Goal: Task Accomplishment & Management: Manage account settings

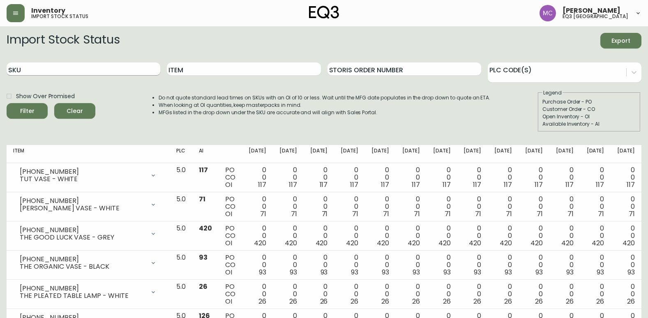
click at [22, 69] on input "SKU" at bounding box center [84, 68] width 154 height 13
click at [7, 103] on button "Filter" at bounding box center [27, 111] width 41 height 16
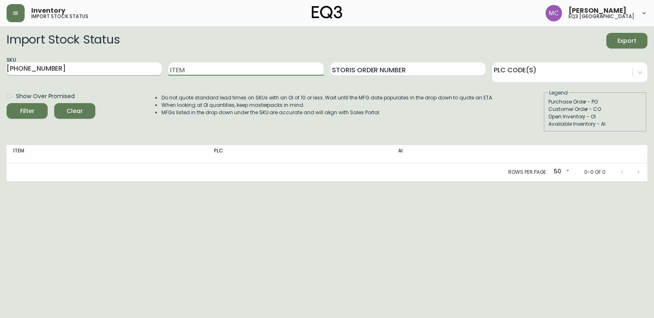
click at [42, 68] on input "[PHONE_NUMBER]" at bounding box center [84, 68] width 155 height 13
type input "[PHONE_NUMBER]"
click at [7, 103] on button "Filter" at bounding box center [27, 111] width 41 height 16
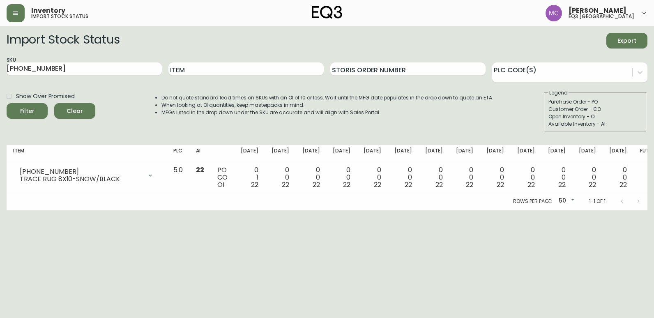
click at [603, 94] on fieldset "Legend Purchase Order - PO Customer Order - CO Open Inventory - OI Available In…" at bounding box center [595, 110] width 103 height 43
click at [19, 12] on button "button" at bounding box center [16, 13] width 18 height 18
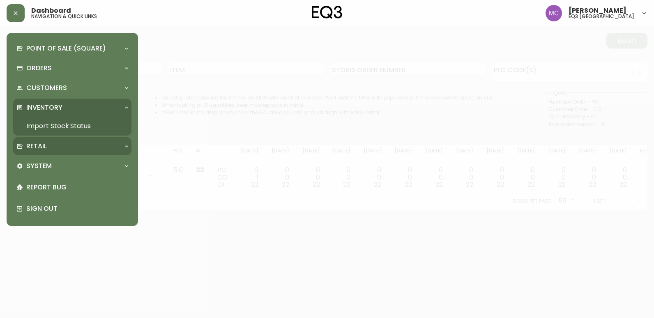
click at [42, 145] on p "Retail" at bounding box center [36, 146] width 21 height 9
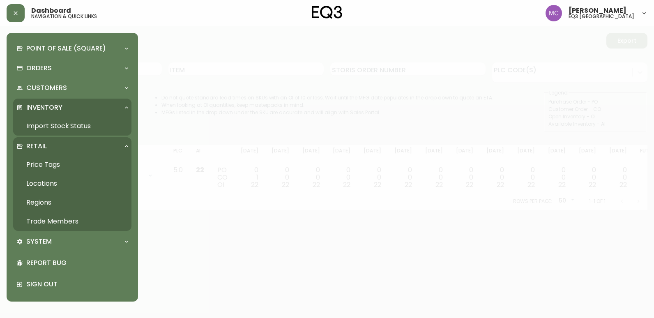
click at [60, 222] on link "Trade Members" at bounding box center [72, 221] width 118 height 19
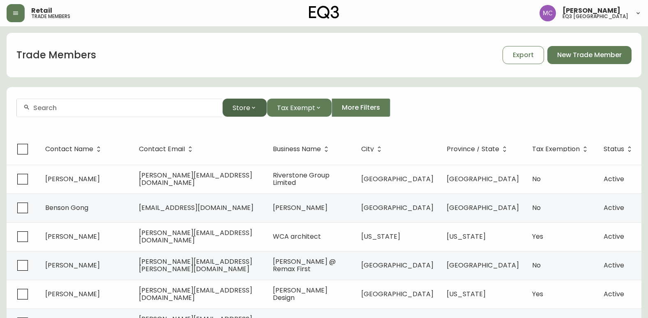
click at [256, 108] on icon "button" at bounding box center [253, 107] width 7 height 7
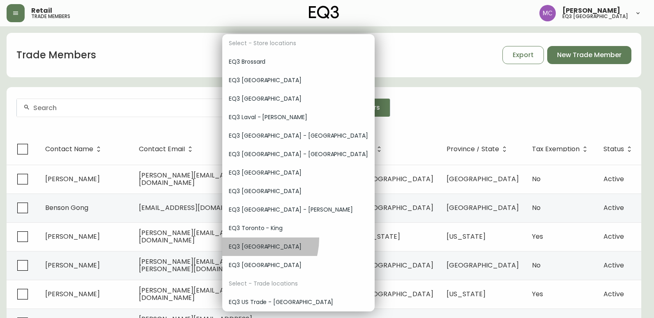
click at [245, 238] on div "EQ3 [GEOGRAPHIC_DATA]" at bounding box center [298, 247] width 152 height 18
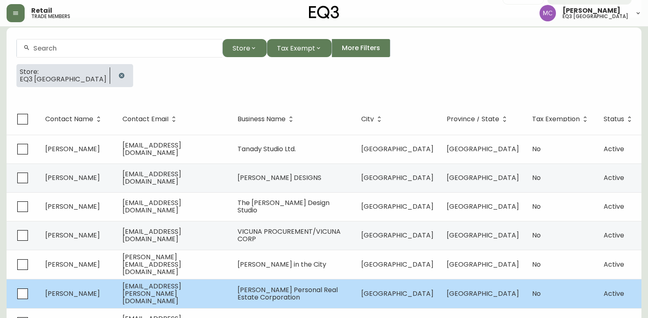
scroll to position [59, 0]
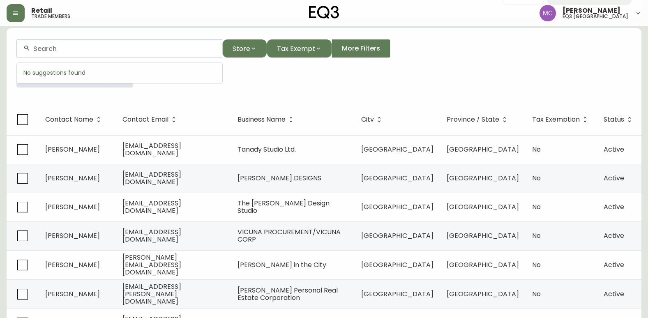
click at [108, 47] on input "text" at bounding box center [124, 49] width 182 height 8
type input "RYE"
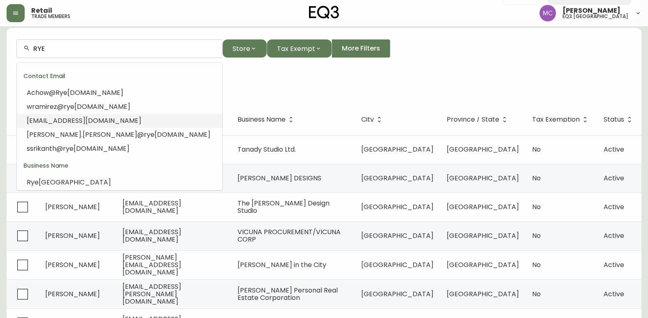
click at [289, 109] on th "Business Name" at bounding box center [293, 119] width 124 height 31
drag, startPoint x: 73, startPoint y: 48, endPoint x: 2, endPoint y: 39, distance: 70.9
click at [2, 39] on main "Trade Members Export New Trade Member RYE Store Tax Exempt More Filters Store: …" at bounding box center [324, 205] width 648 height 476
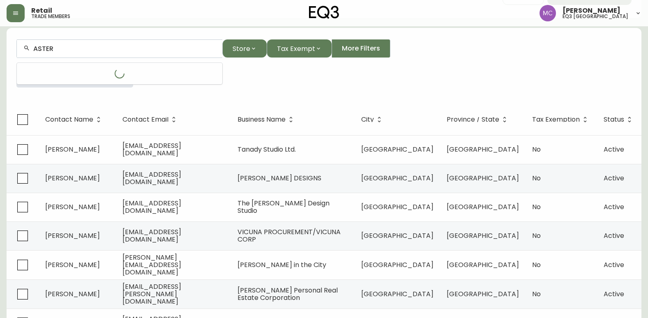
type input "ASTER"
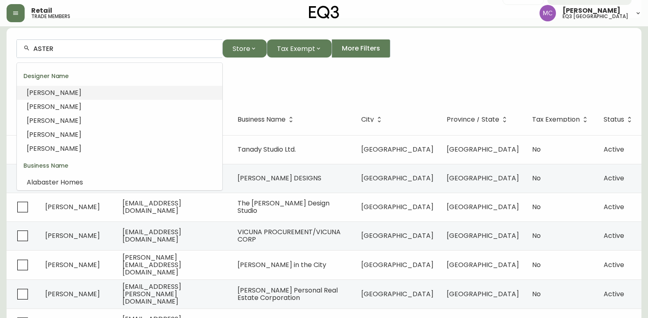
drag, startPoint x: 60, startPoint y: 48, endPoint x: -2, endPoint y: 18, distance: 68.2
click at [0, 18] on html "Retail trade members [PERSON_NAME] eq3 [GEOGRAPHIC_DATA] Trade Members Export N…" at bounding box center [324, 192] width 648 height 502
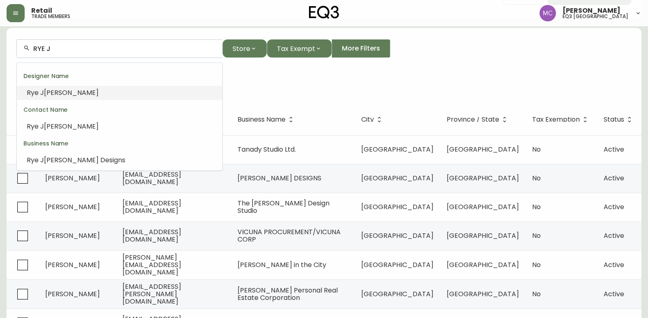
click at [54, 94] on span "[PERSON_NAME]" at bounding box center [71, 92] width 55 height 9
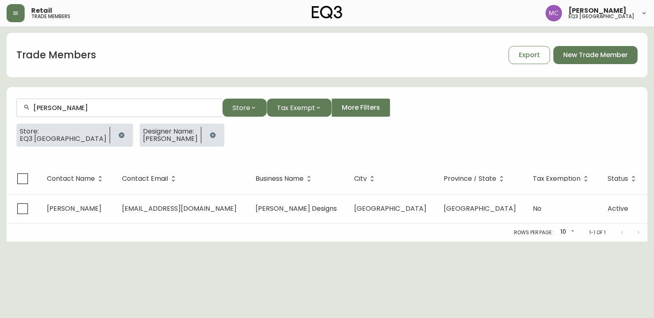
type input "[PERSON_NAME]"
click at [118, 137] on icon "button" at bounding box center [121, 135] width 7 height 7
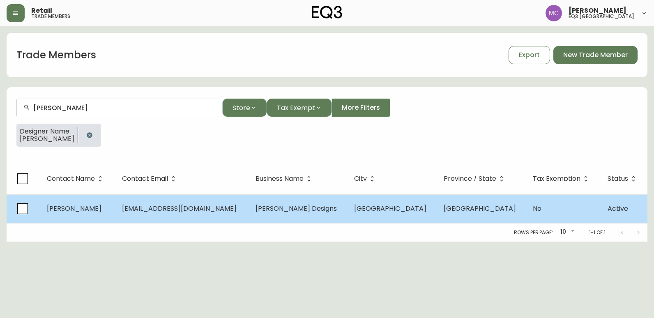
click at [77, 210] on span "[PERSON_NAME]" at bounding box center [74, 208] width 55 height 9
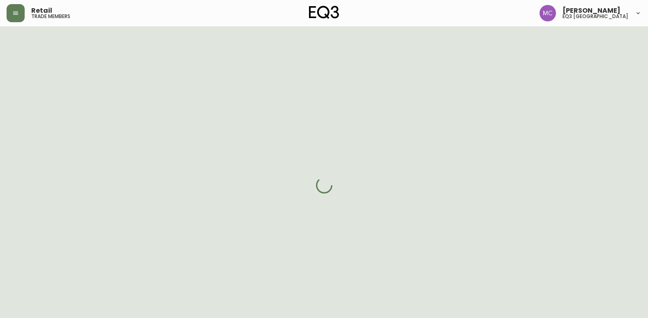
select select "BC"
select select "CA"
select select "CA_EN"
select select "Other"
select select "false"
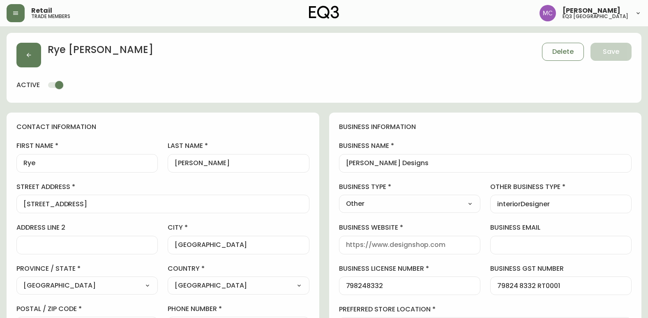
type input "EQ3 [GEOGRAPHIC_DATA]"
select select "cjw10z96p001r6gs00juufhhe"
click at [13, 207] on div "contact information first name Rye last name [PERSON_NAME][GEOGRAPHIC_DATA] add…" at bounding box center [163, 250] width 313 height 274
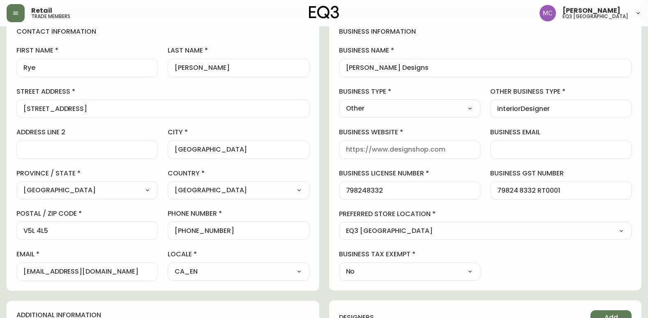
scroll to position [164, 0]
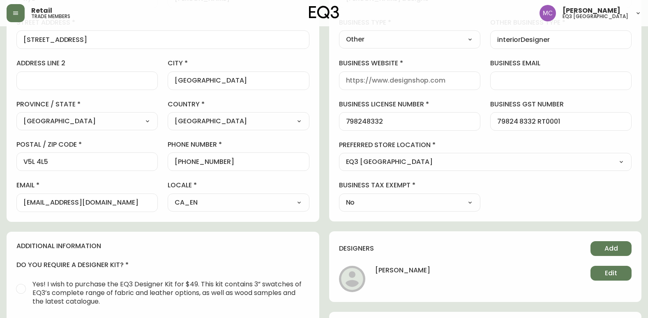
drag, startPoint x: 224, startPoint y: 166, endPoint x: 180, endPoint y: 166, distance: 44.4
click at [180, 166] on div "[PHONE_NUMBER]" at bounding box center [238, 161] width 141 height 18
drag, startPoint x: 180, startPoint y: 161, endPoint x: 246, endPoint y: 162, distance: 65.8
click at [246, 162] on input "[PHONE_NUMBER]" at bounding box center [238, 162] width 127 height 8
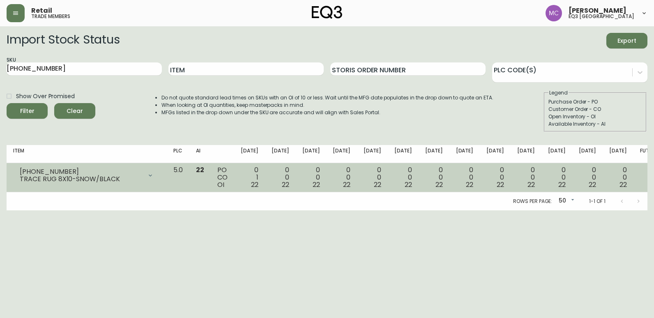
click at [73, 167] on div "[PHONE_NUMBER] TRACE RUG 8X10-SNOW/BLACK" at bounding box center [86, 175] width 147 height 18
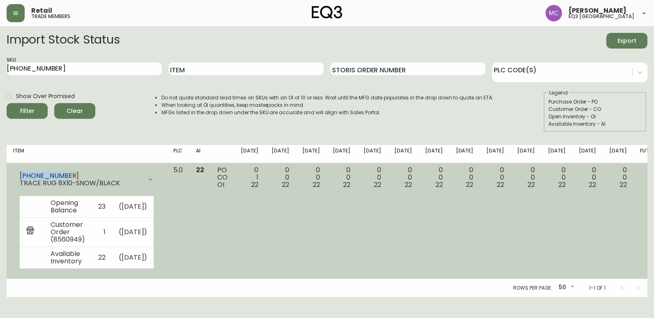
drag, startPoint x: 61, startPoint y: 172, endPoint x: 20, endPoint y: 173, distance: 40.7
click at [20, 173] on div "[PHONE_NUMBER]" at bounding box center [81, 175] width 122 height 7
copy div "[PHONE_NUMBER]"
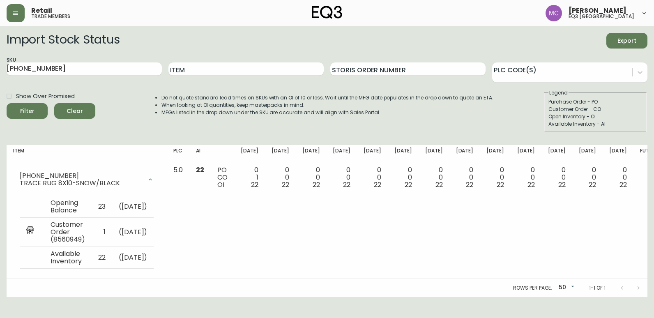
click at [605, 121] on div "Available Inventory - AI" at bounding box center [596, 123] width 94 height 7
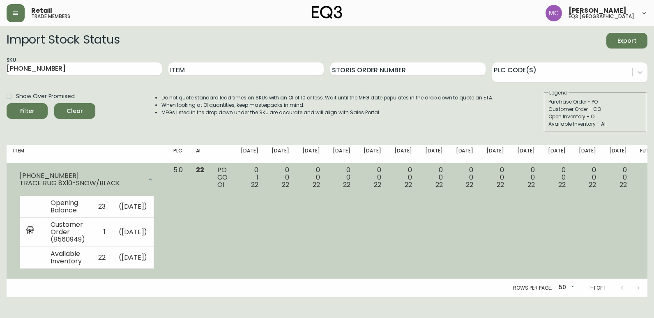
drag, startPoint x: 54, startPoint y: 175, endPoint x: 59, endPoint y: 174, distance: 4.8
click at [54, 175] on div "[PHONE_NUMBER]" at bounding box center [81, 175] width 122 height 7
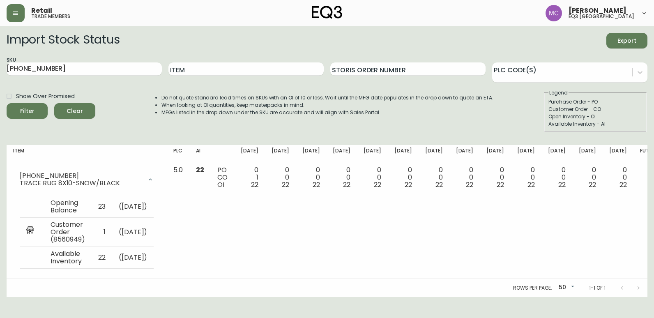
type input "[PHONE_NUMBER]"
click at [9, 14] on button "button" at bounding box center [16, 13] width 18 height 18
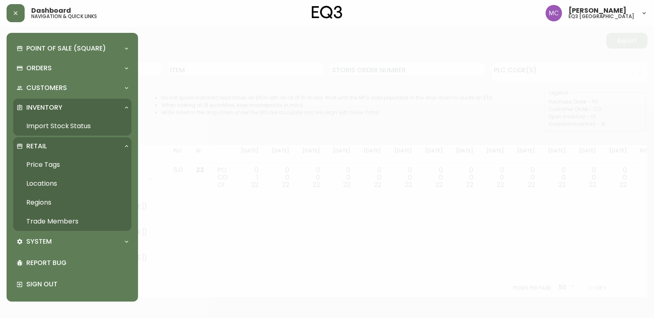
click at [41, 162] on link "Price Tags" at bounding box center [72, 164] width 118 height 19
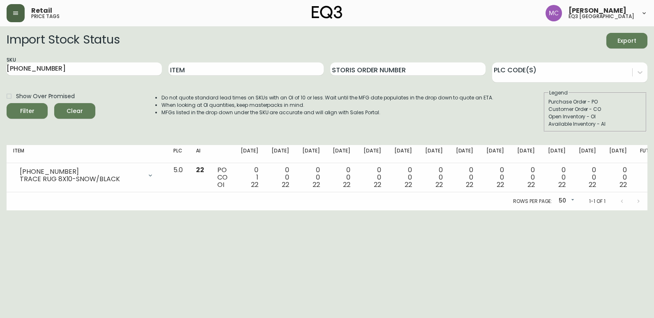
click at [18, 14] on icon "button" at bounding box center [15, 13] width 7 height 7
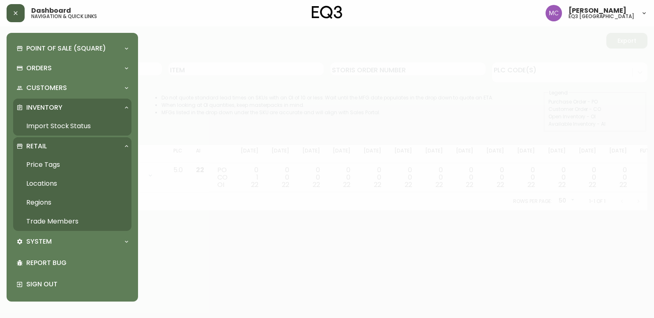
click at [53, 219] on link "Trade Members" at bounding box center [72, 221] width 118 height 19
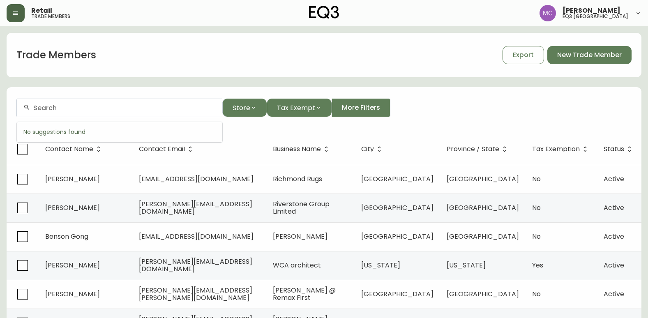
click at [95, 107] on input "text" at bounding box center [124, 108] width 182 height 8
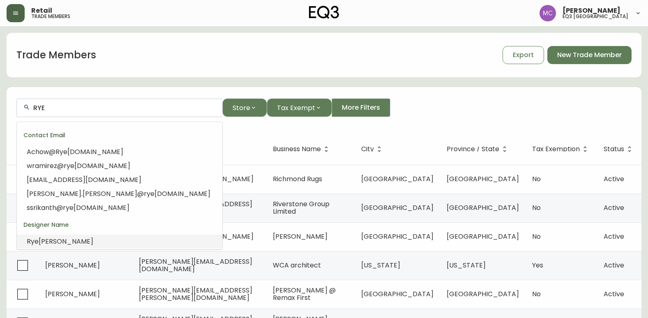
click at [65, 241] on span "[PERSON_NAME]" at bounding box center [66, 241] width 55 height 9
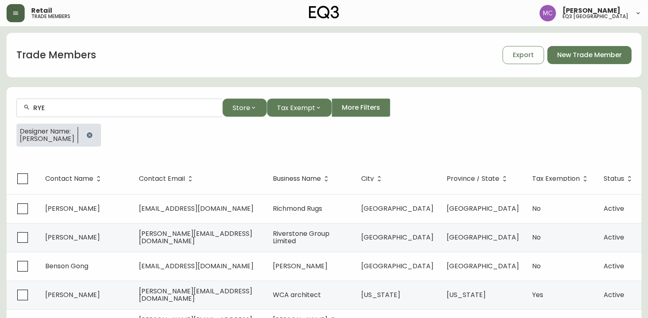
type input "[PERSON_NAME]"
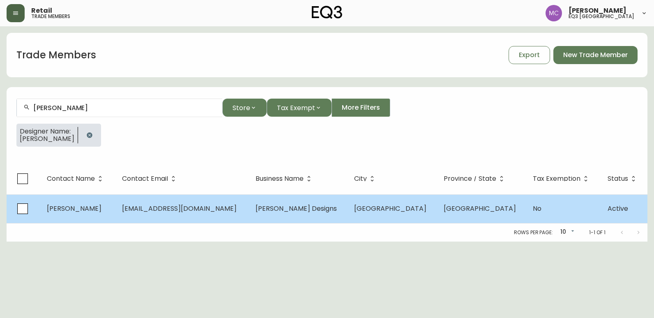
click at [183, 210] on span "[EMAIL_ADDRESS][DOMAIN_NAME]" at bounding box center [179, 208] width 115 height 9
select select "BC"
select select "CA"
select select "CA_EN"
select select "Other"
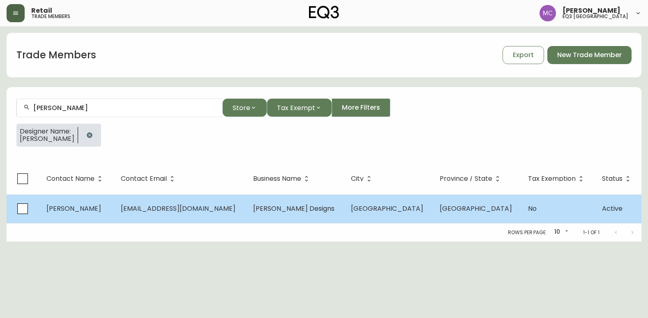
select select "false"
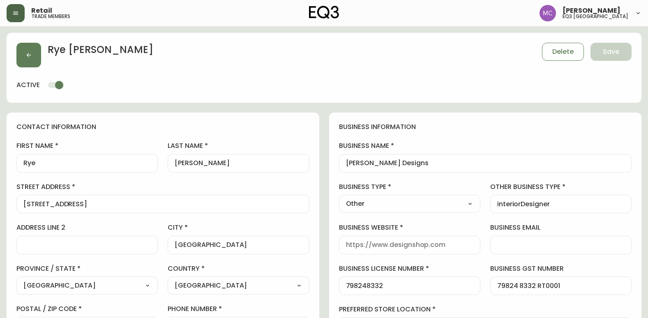
type input "EQ3 [GEOGRAPHIC_DATA]"
select select "cjw10z96p001r6gs00juufhhe"
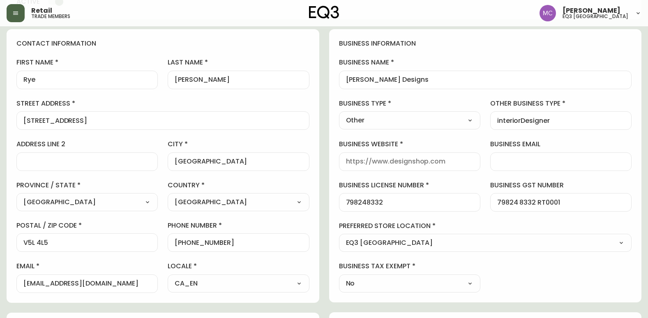
scroll to position [123, 0]
